Goal: Task Accomplishment & Management: Complete application form

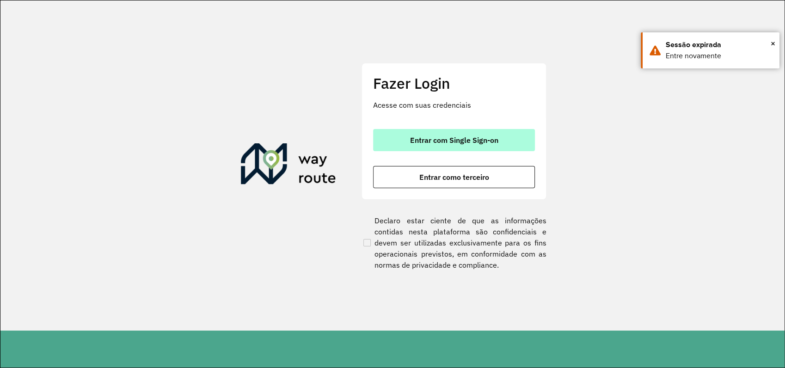
click at [425, 136] on span "Entrar com Single Sign-on" at bounding box center [454, 139] width 88 height 7
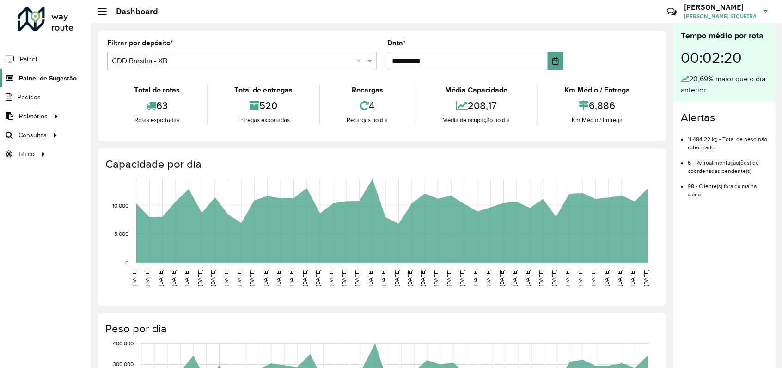
click at [47, 74] on span "Painel de Sugestão" at bounding box center [48, 79] width 58 height 10
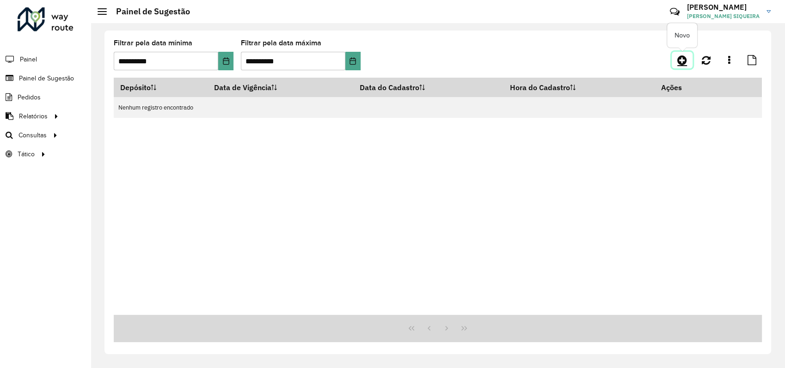
click at [682, 58] on icon at bounding box center [682, 60] width 10 height 11
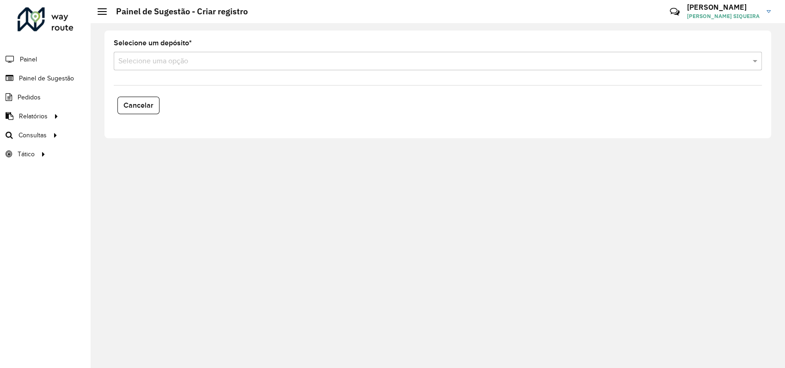
click at [290, 56] on input "text" at bounding box center [428, 61] width 621 height 11
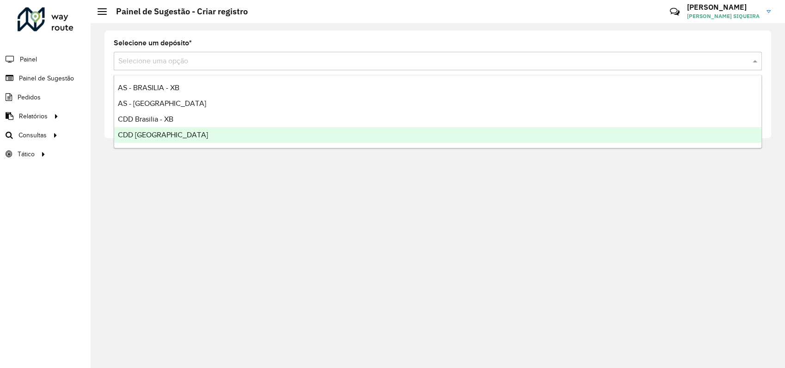
click at [144, 135] on span "CDD [GEOGRAPHIC_DATA]" at bounding box center [163, 135] width 90 height 8
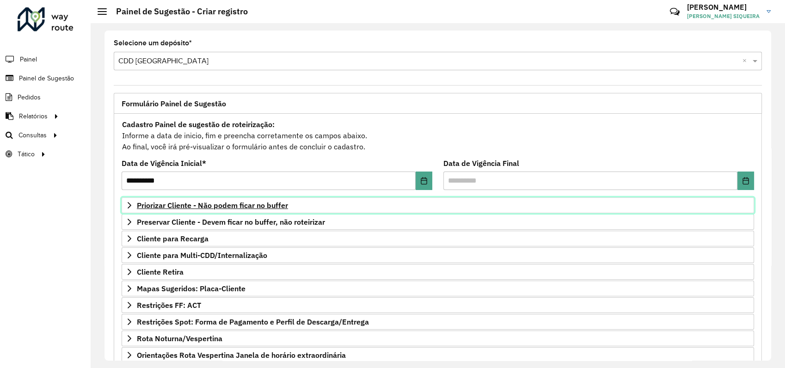
click at [199, 202] on span "Priorizar Cliente - Não podem ficar no buffer" at bounding box center [212, 205] width 151 height 7
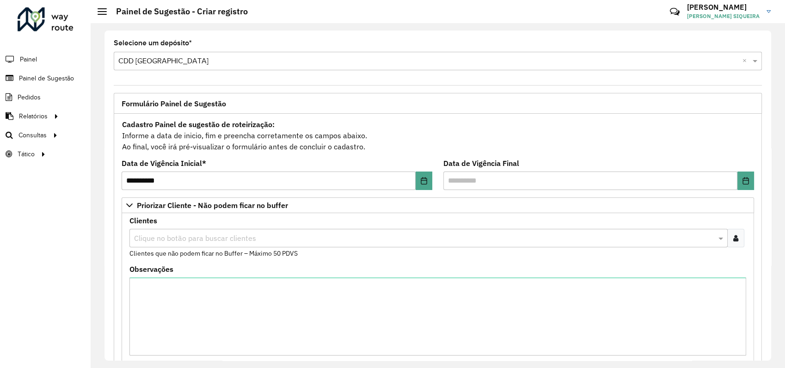
click at [733, 240] on icon at bounding box center [735, 237] width 5 height 7
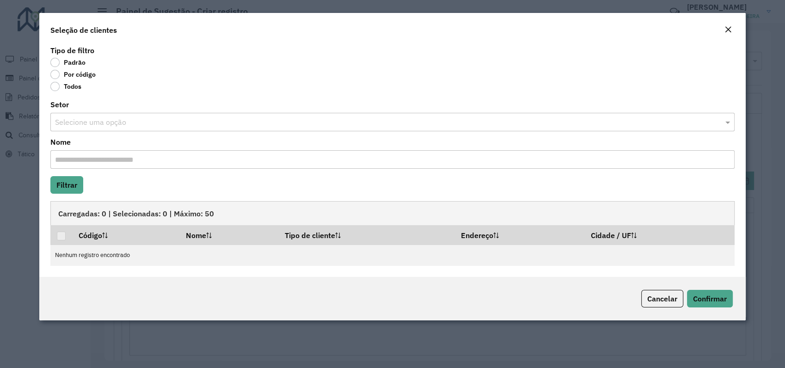
click at [56, 74] on label "Por código" at bounding box center [72, 74] width 45 height 9
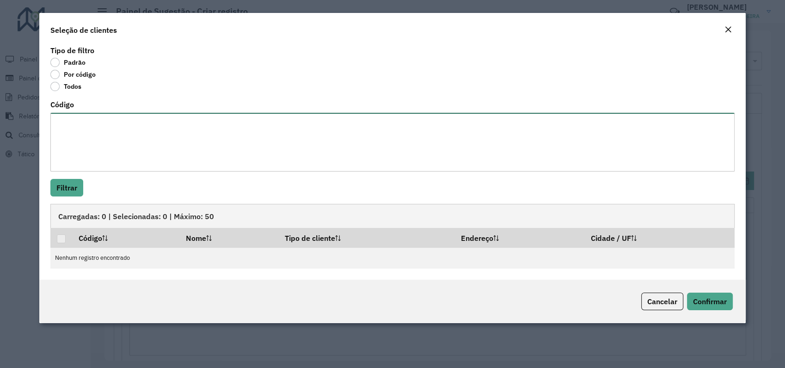
click at [75, 129] on textarea "Código" at bounding box center [392, 142] width 684 height 59
paste textarea "***** **** **** **** *** **** **** **** **** **** **** **** **** **** **** ****…"
type textarea "***** **** **** **** *** **** **** **** **** **** **** **** **** **** **** ****…"
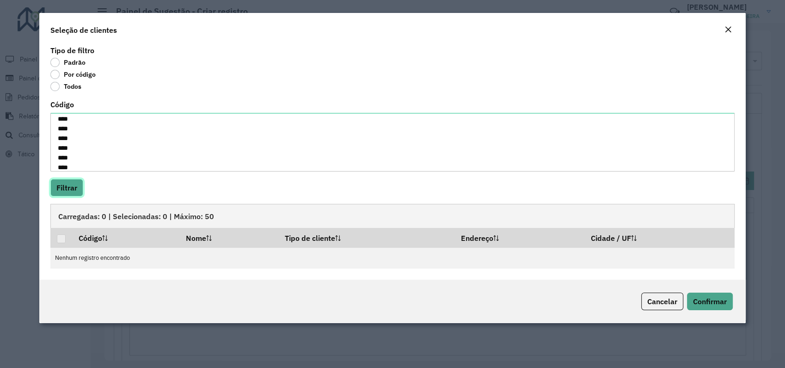
click at [69, 187] on button "Filtrar" at bounding box center [66, 188] width 33 height 18
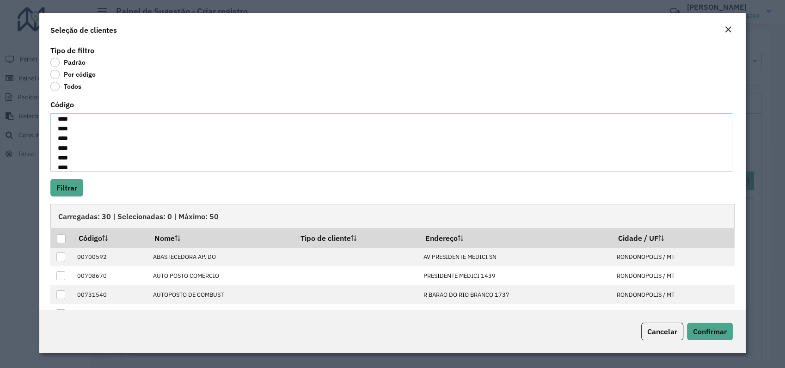
click at [59, 239] on div at bounding box center [61, 238] width 9 height 9
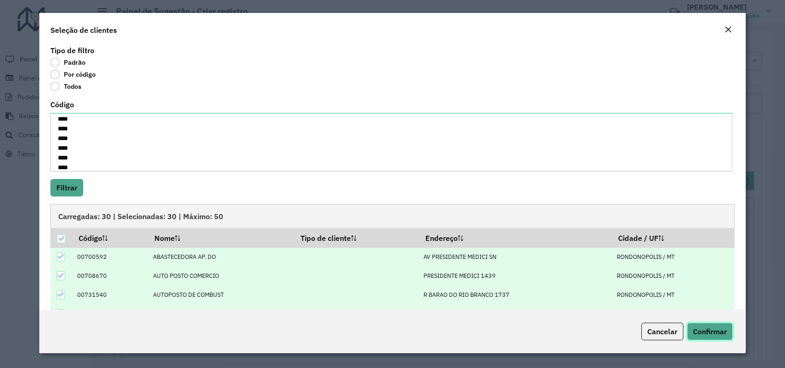
click at [718, 336] on span "Confirmar" at bounding box center [710, 331] width 34 height 9
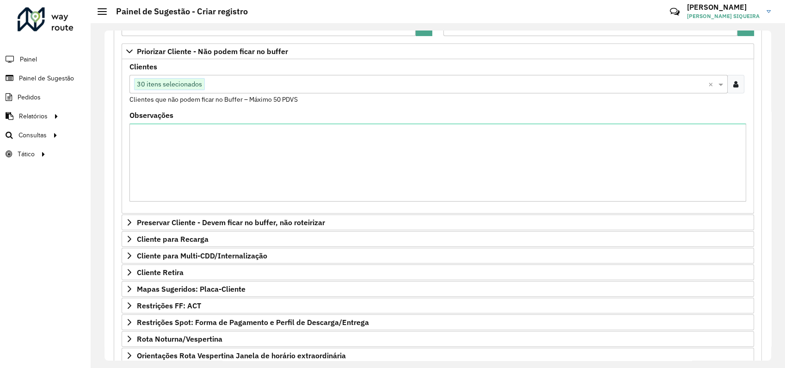
scroll to position [246, 0]
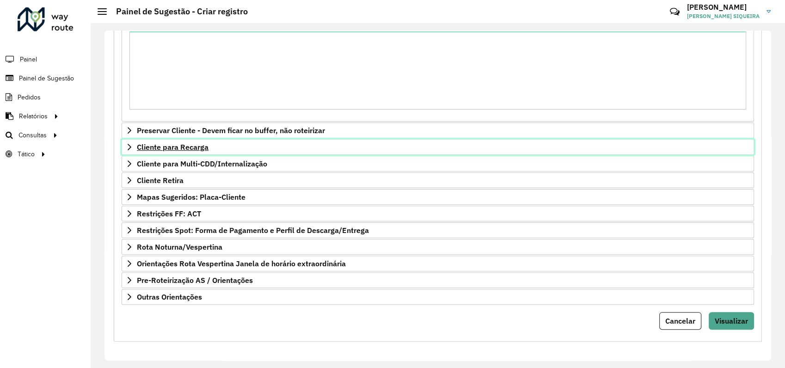
click at [191, 148] on span "Cliente para Recarga" at bounding box center [173, 146] width 72 height 7
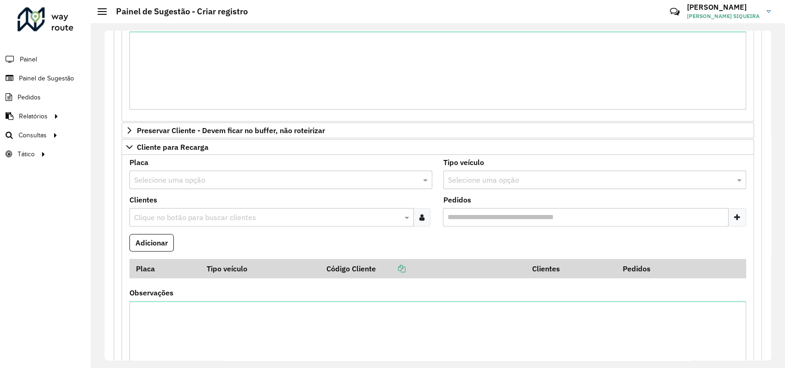
click at [187, 179] on input "text" at bounding box center [271, 180] width 275 height 11
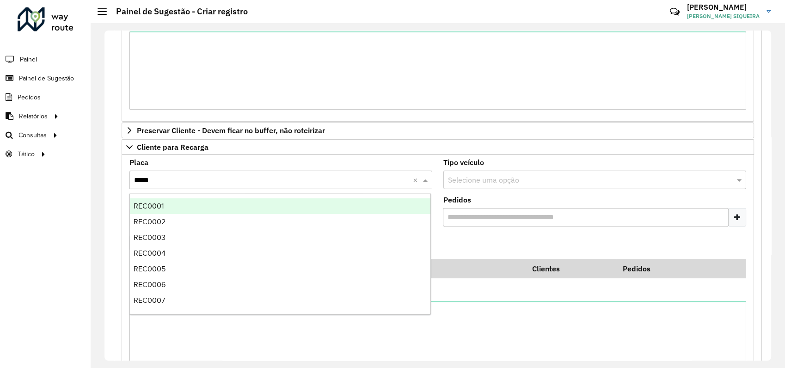
type input "******"
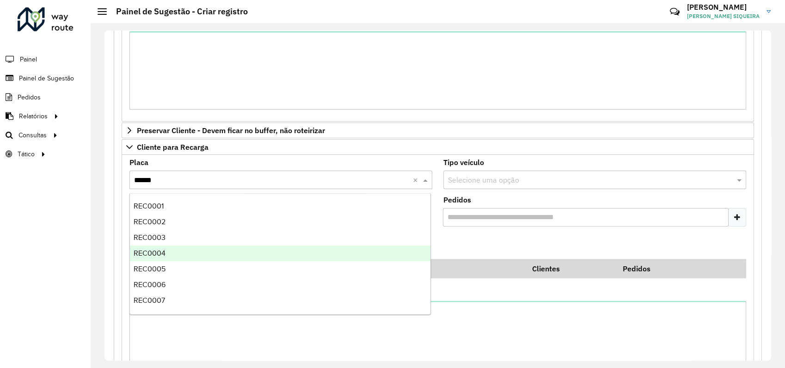
scroll to position [30, 0]
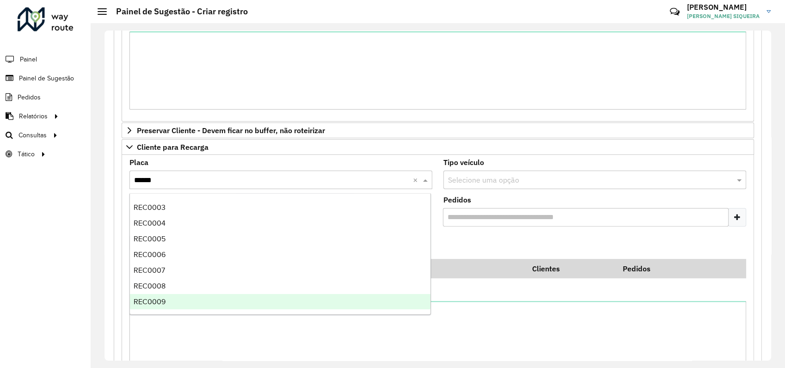
click at [167, 300] on div "REC0009" at bounding box center [280, 302] width 301 height 16
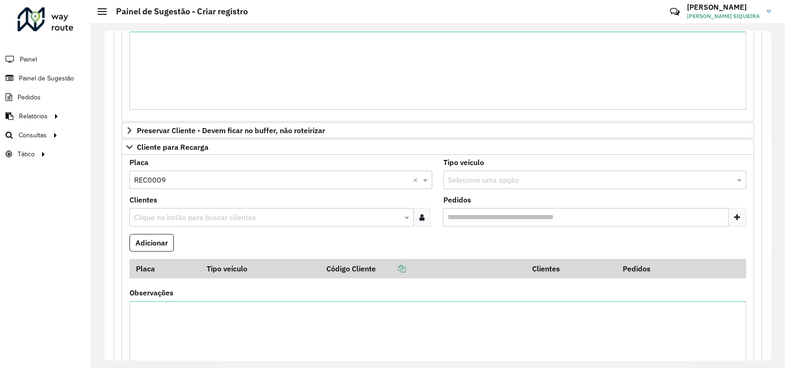
click at [474, 219] on input "Pedidos" at bounding box center [586, 217] width 286 height 18
click at [400, 229] on formly-field "Clientes Clique no botão para buscar clientes" at bounding box center [281, 215] width 314 height 37
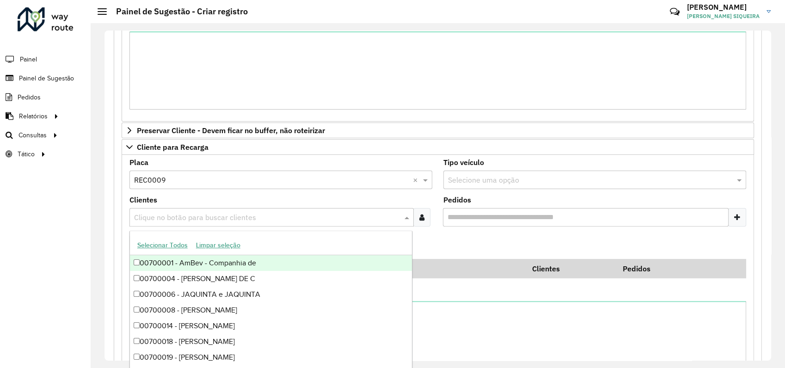
click at [355, 216] on input "text" at bounding box center [267, 217] width 271 height 11
click at [496, 236] on formly-field "Adicionar" at bounding box center [438, 246] width 628 height 25
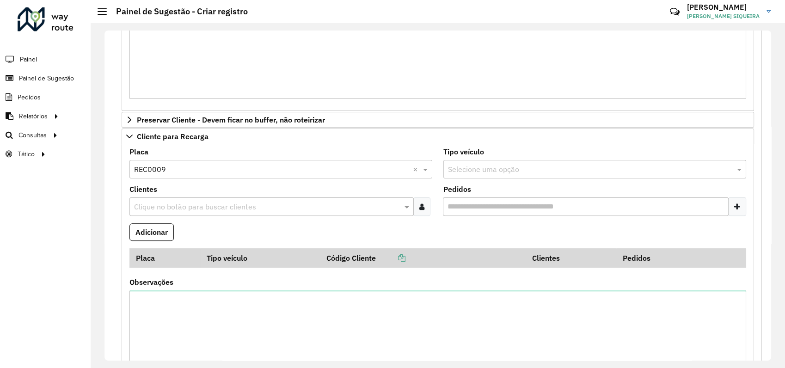
scroll to position [483, 0]
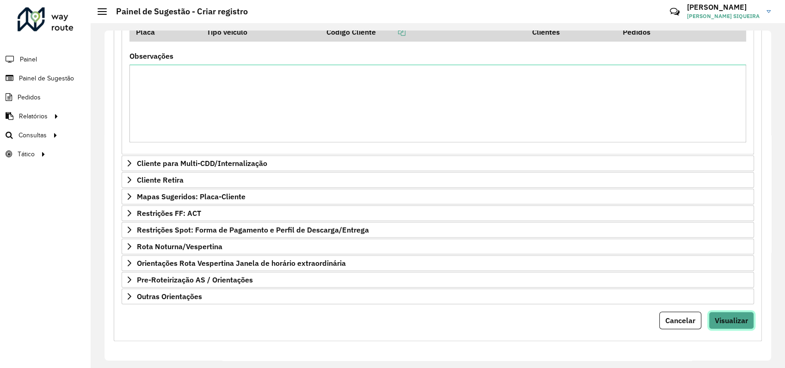
click at [729, 325] on button "Visualizar" at bounding box center [731, 321] width 45 height 18
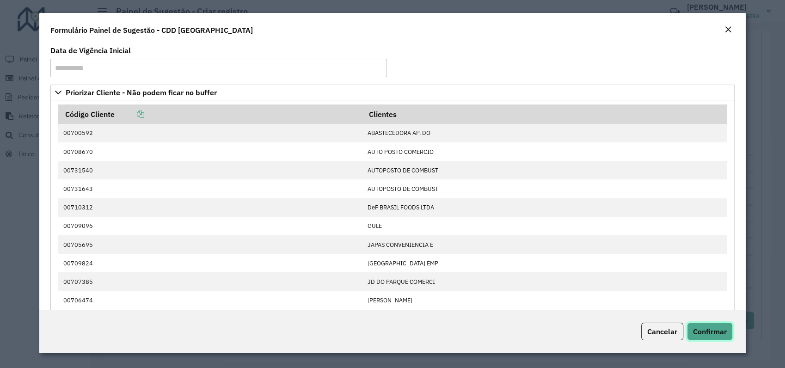
click at [718, 328] on span "Confirmar" at bounding box center [710, 331] width 34 height 9
